Goal: Find specific page/section

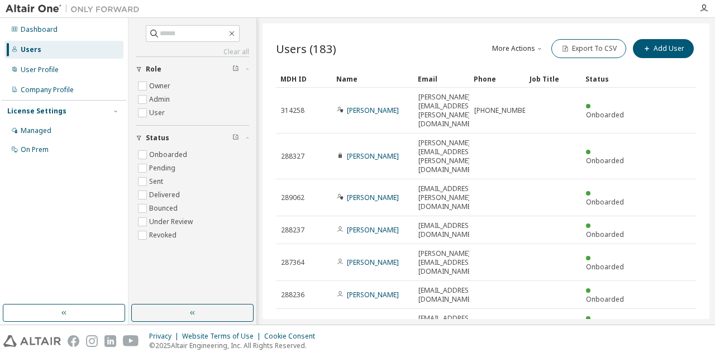
click at [221, 41] on div "Clear all Status Onboarded Pending Sent Delivered Bounced Under Review Revoked …" at bounding box center [192, 136] width 113 height 222
click at [218, 32] on input "text" at bounding box center [193, 33] width 67 height 11
type input "*****"
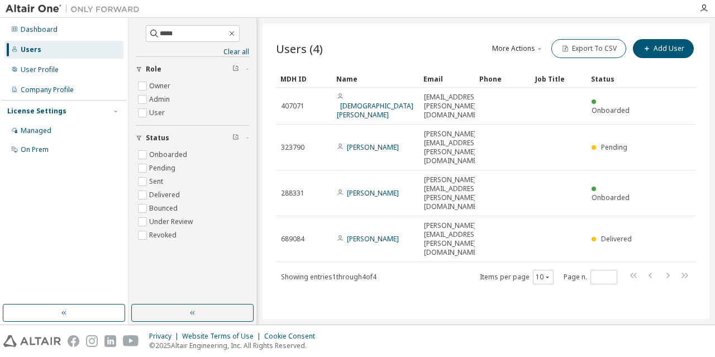
click at [511, 219] on div "Users (4) More Actions Import From CSV Export To CSV Add User Clear Load Save S…" at bounding box center [485, 170] width 447 height 295
